Goal: Information Seeking & Learning: Learn about a topic

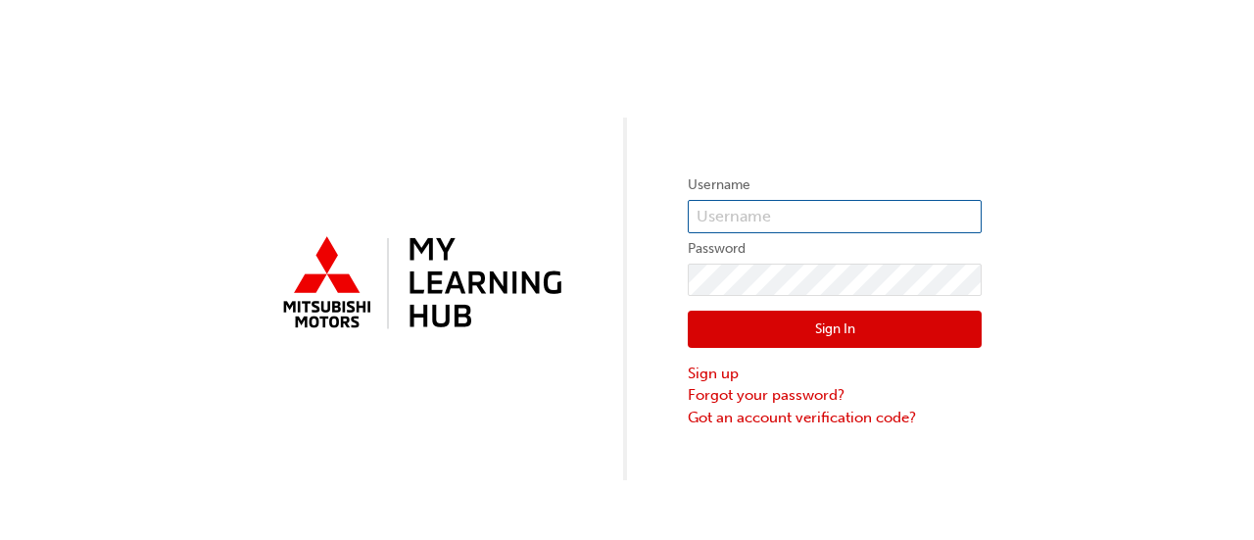
type input "0005908038"
click at [740, 210] on input "0005908038" at bounding box center [835, 216] width 294 height 33
click at [735, 325] on button "Sign In" at bounding box center [835, 329] width 294 height 37
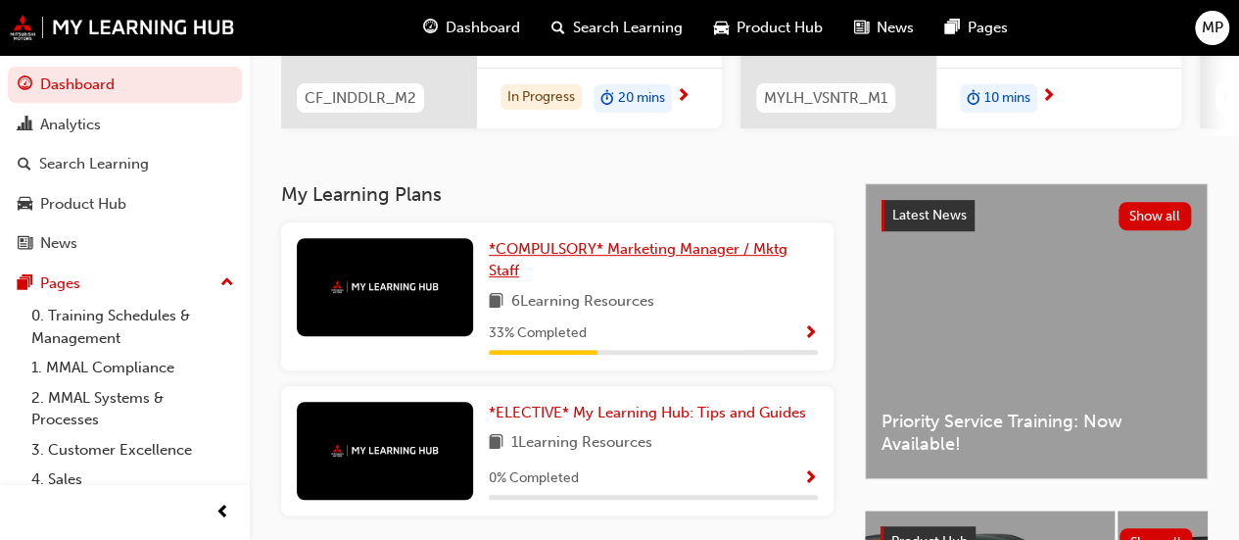
scroll to position [316, 0]
click at [661, 267] on link "*COMPULSORY* Marketing Manager / Mktg Staff" at bounding box center [653, 259] width 329 height 44
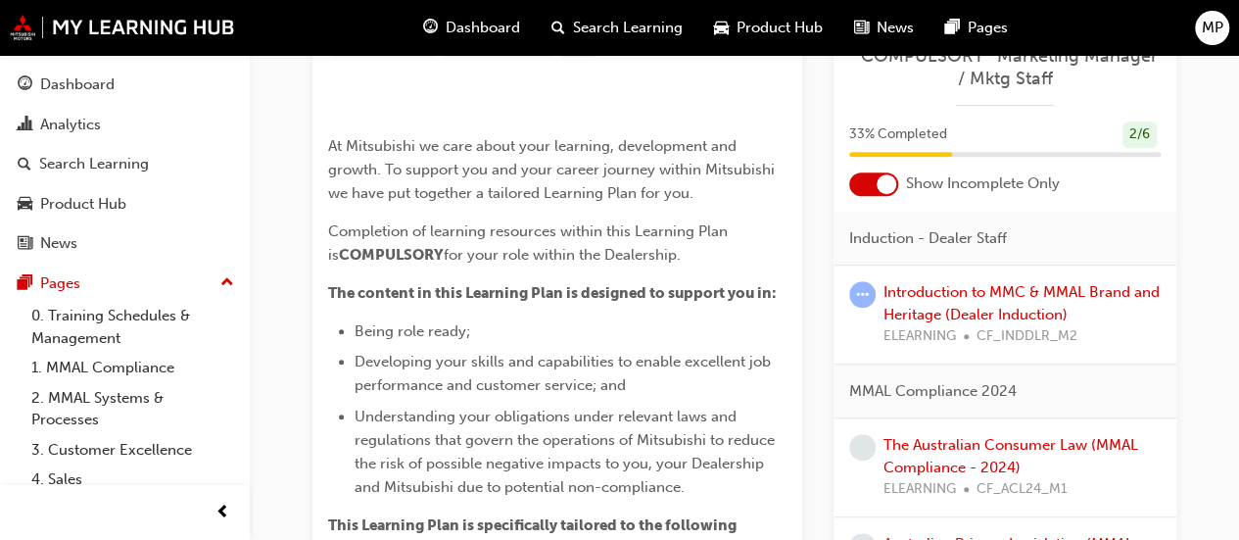
scroll to position [381, 0]
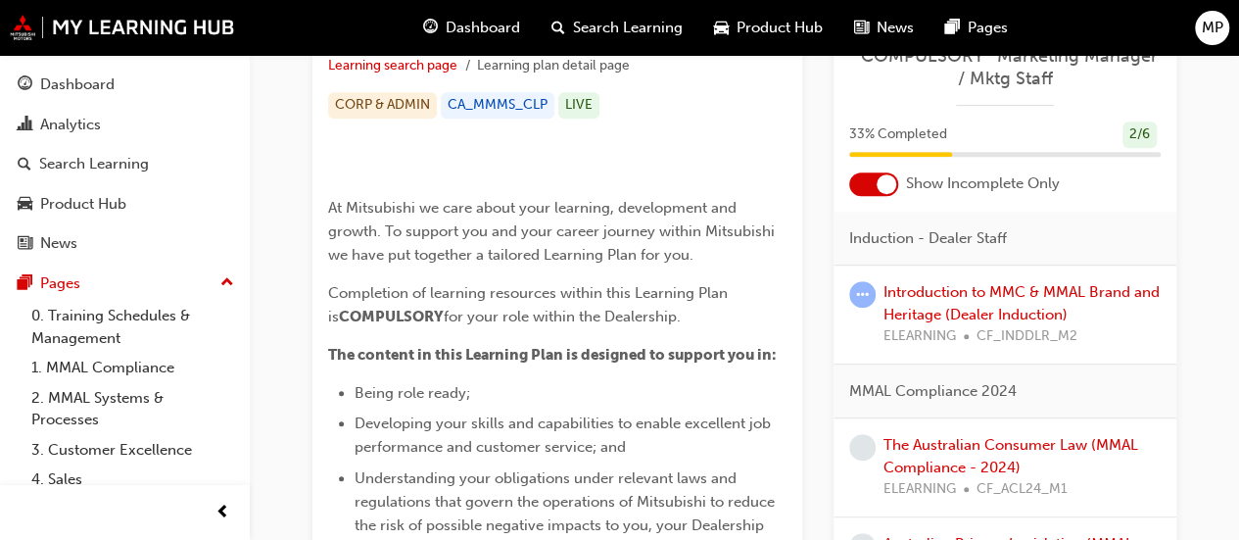
click at [328, 174] on img at bounding box center [328, 174] width 0 height 0
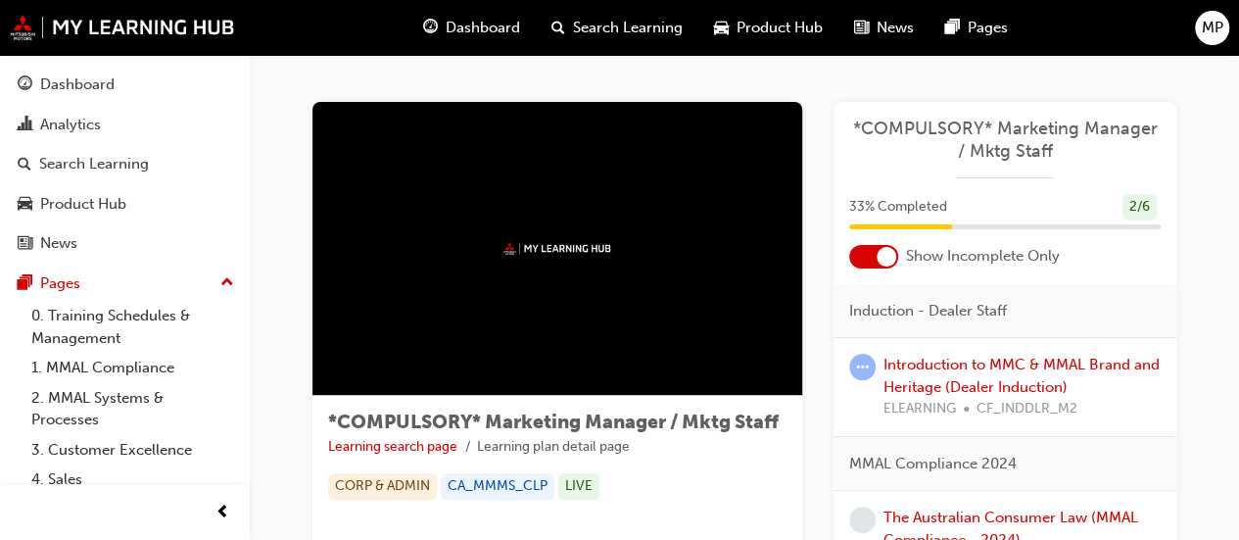
scroll to position [1, 0]
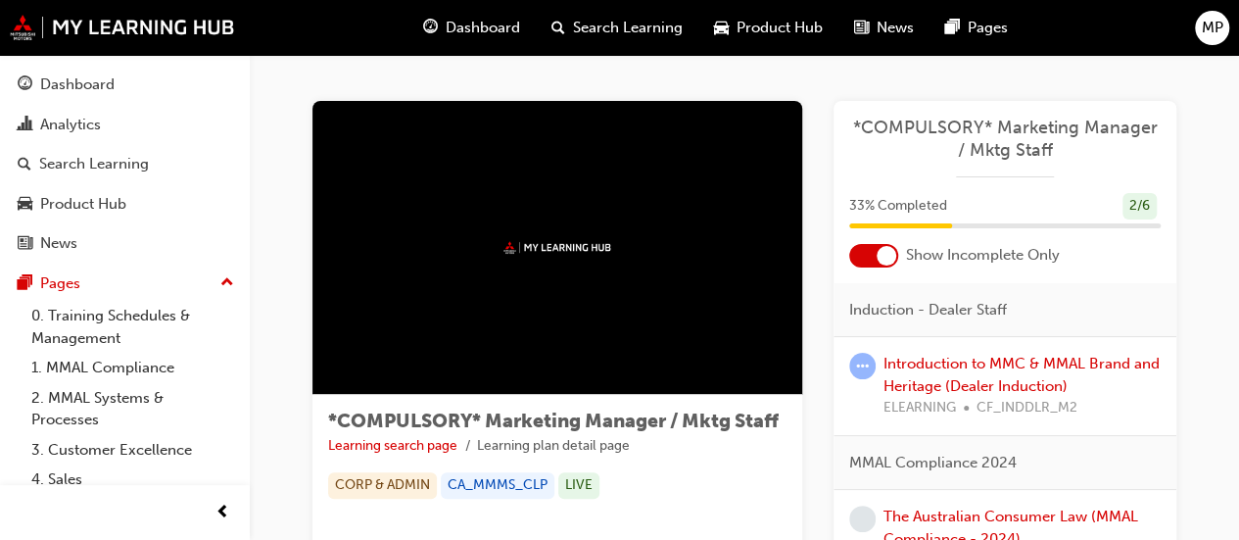
click at [534, 372] on div at bounding box center [558, 248] width 490 height 294
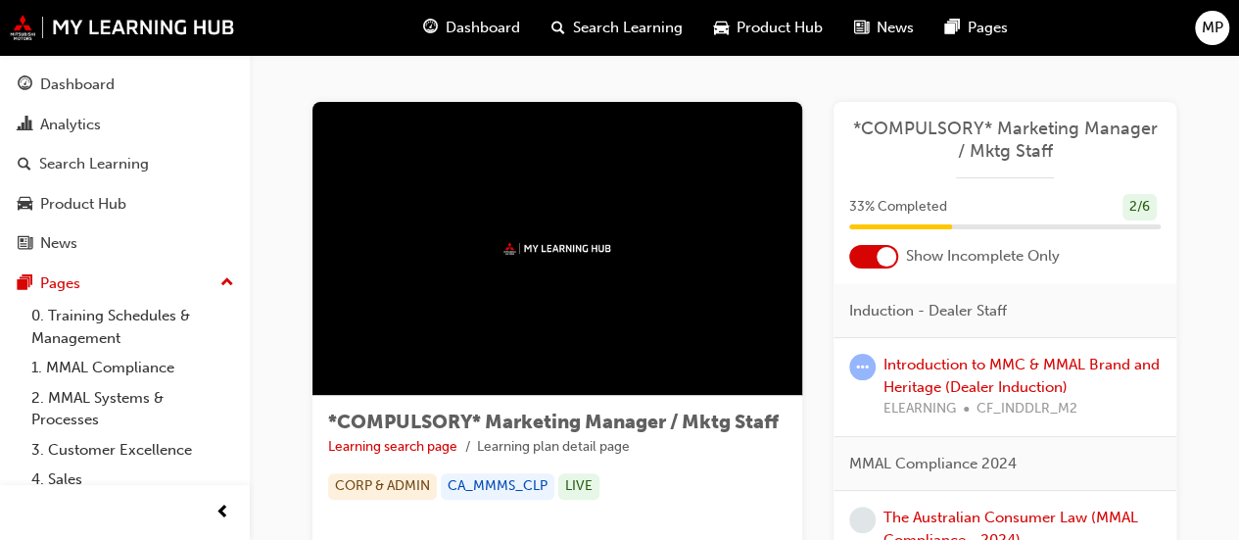
click at [573, 34] on span "Search Learning" at bounding box center [628, 28] width 110 height 23
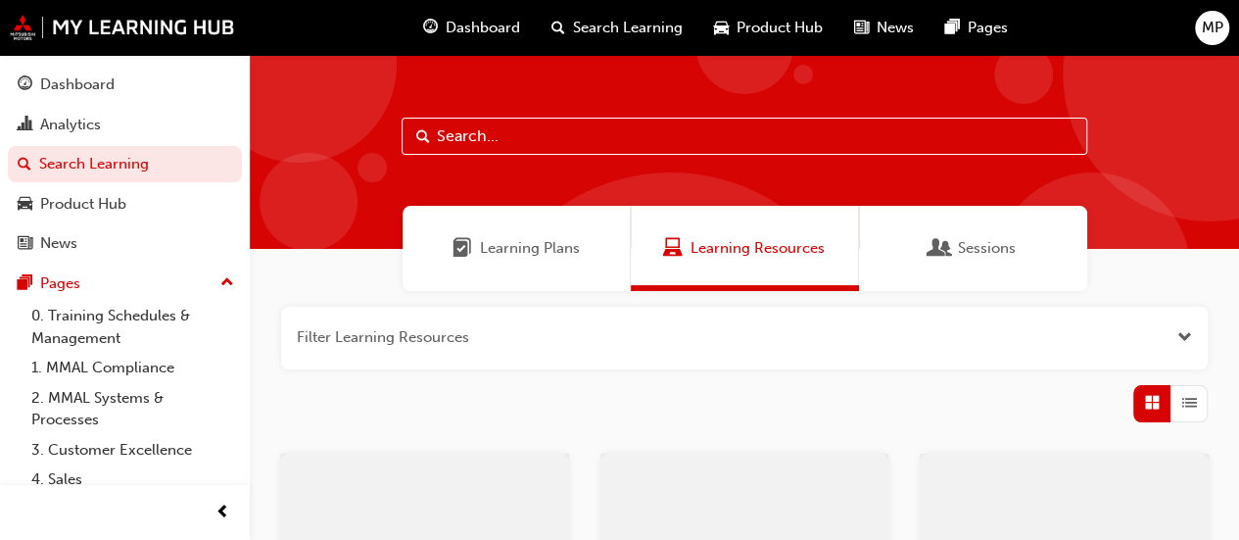
click at [969, 31] on span "Pages" at bounding box center [988, 28] width 40 height 23
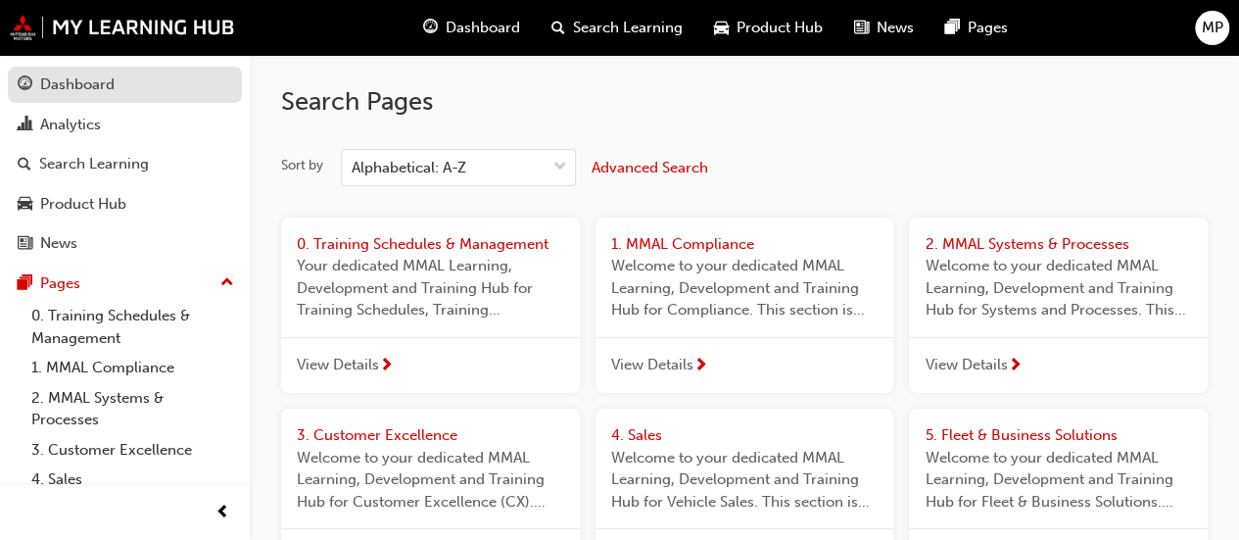
click at [100, 88] on div "Dashboard" at bounding box center [77, 84] width 74 height 23
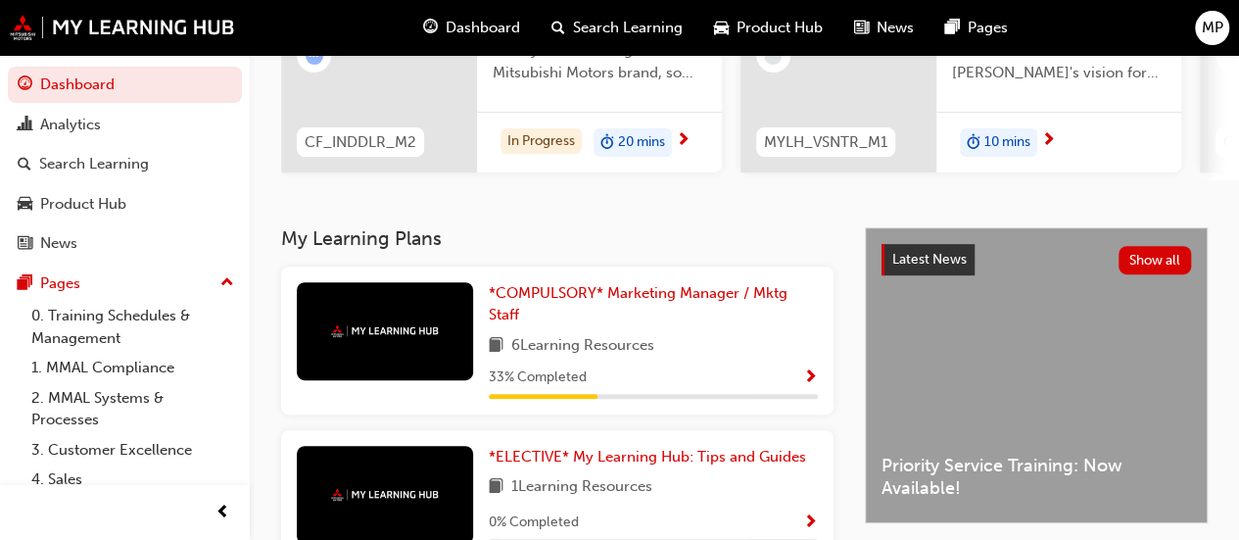
scroll to position [272, 0]
click at [575, 336] on div "*COMPULSORY* Marketing Manager / Mktg Staff 6 Learning Resources 33 % Completed" at bounding box center [653, 339] width 329 height 117
click at [811, 379] on span "Show Progress" at bounding box center [810, 377] width 15 height 18
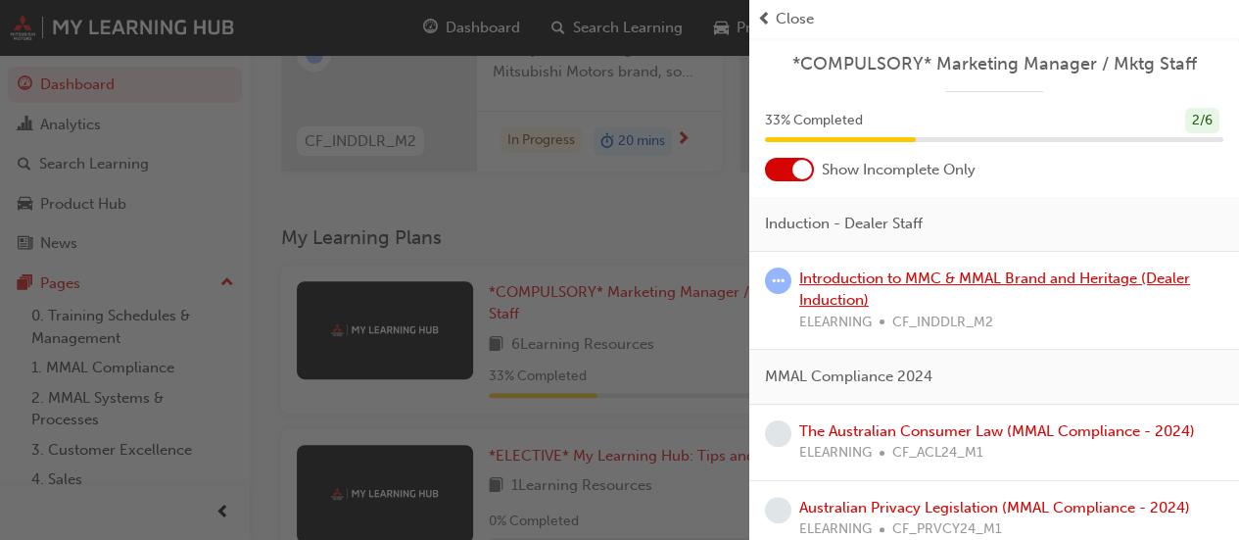
click at [850, 279] on link "Introduction to MMC & MMAL Brand and Heritage (Dealer Induction)" at bounding box center [994, 289] width 391 height 40
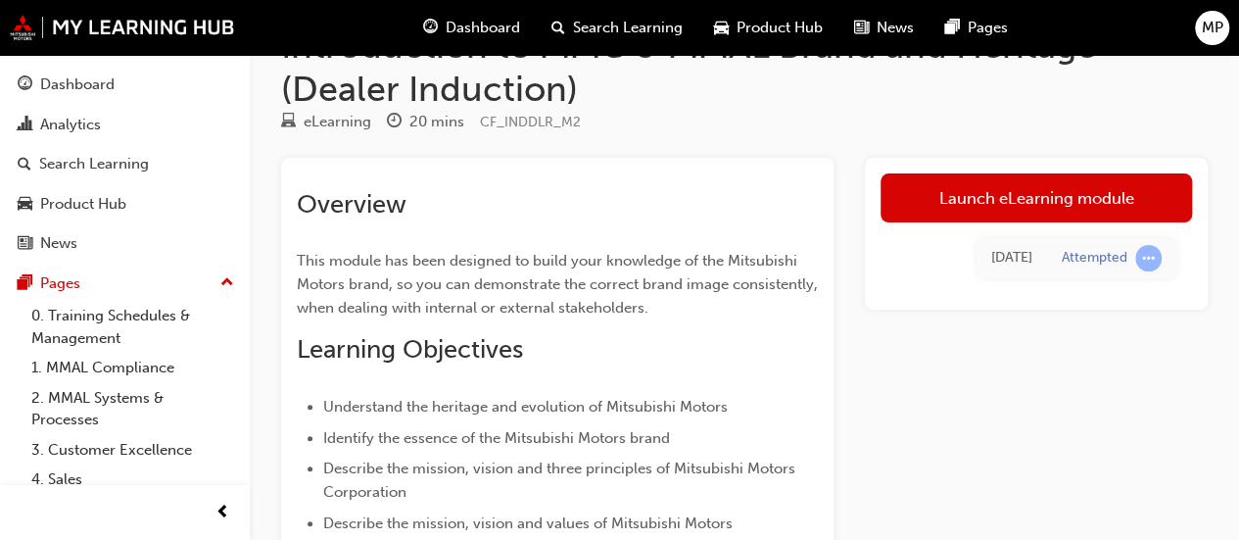
scroll to position [59, 0]
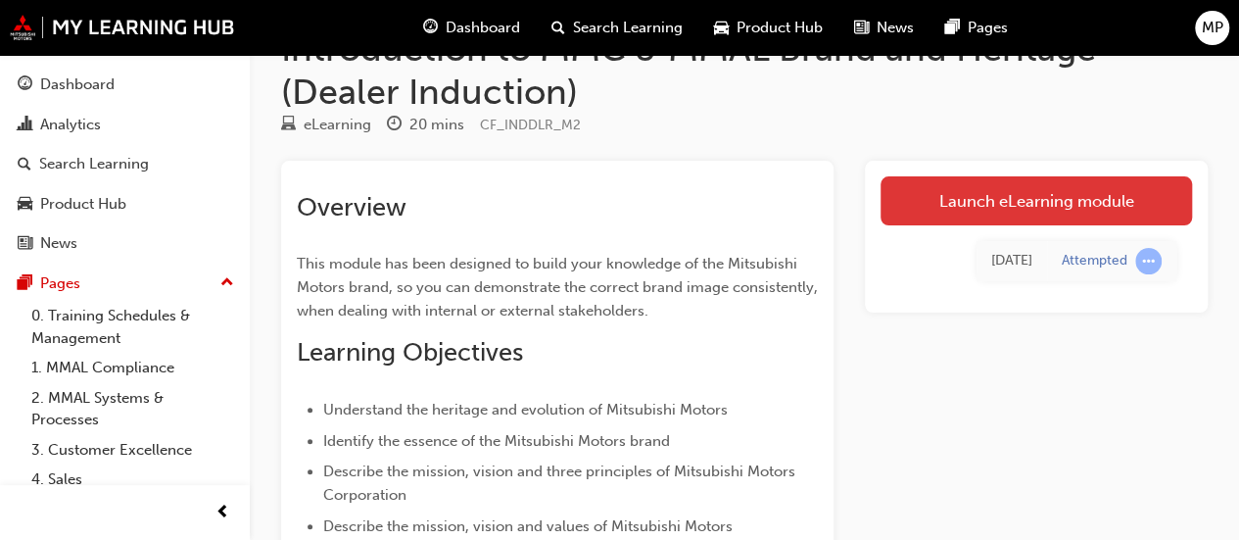
click at [1030, 213] on link "Launch eLearning module" at bounding box center [1037, 200] width 312 height 49
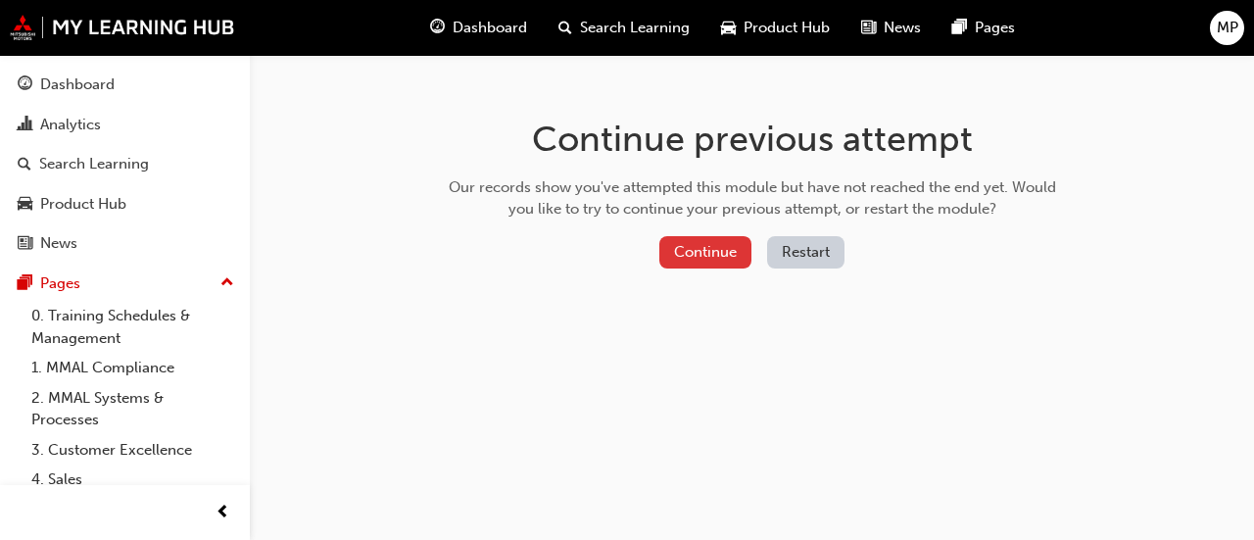
click at [702, 259] on button "Continue" at bounding box center [705, 252] width 92 height 32
